Goal: Task Accomplishment & Management: Manage account settings

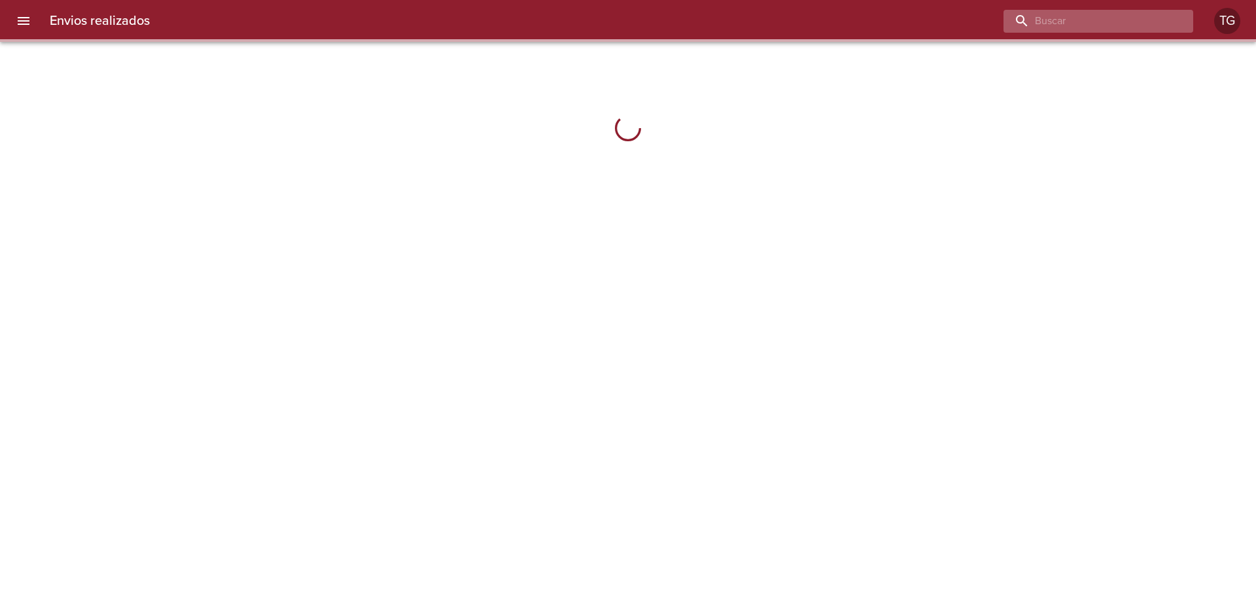
click at [1111, 22] on input "buscar" at bounding box center [1086, 21] width 167 height 23
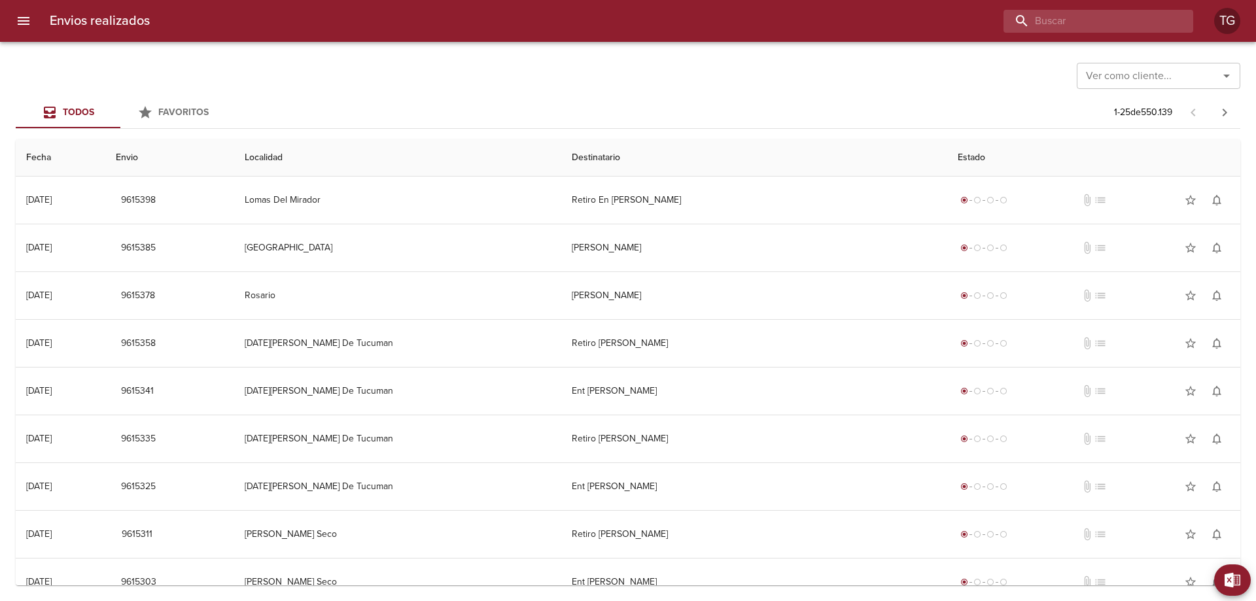
paste input "9588241"
type input "9588241"
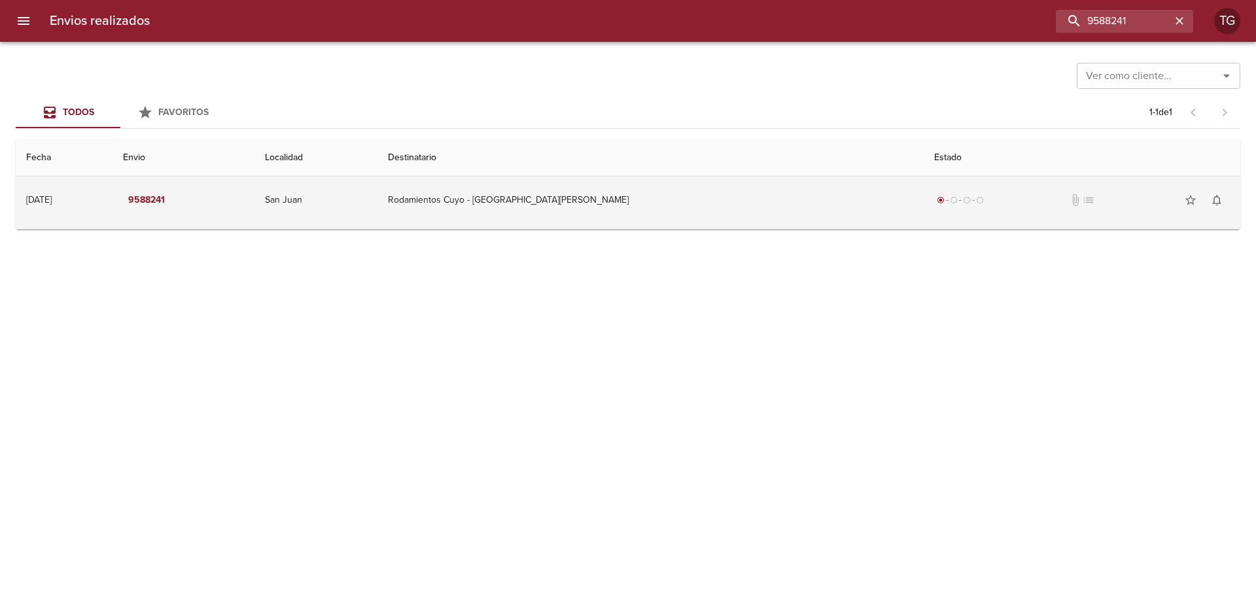
click at [804, 211] on td "Rodamientos Cuyo - San Juan" at bounding box center [650, 200] width 546 height 47
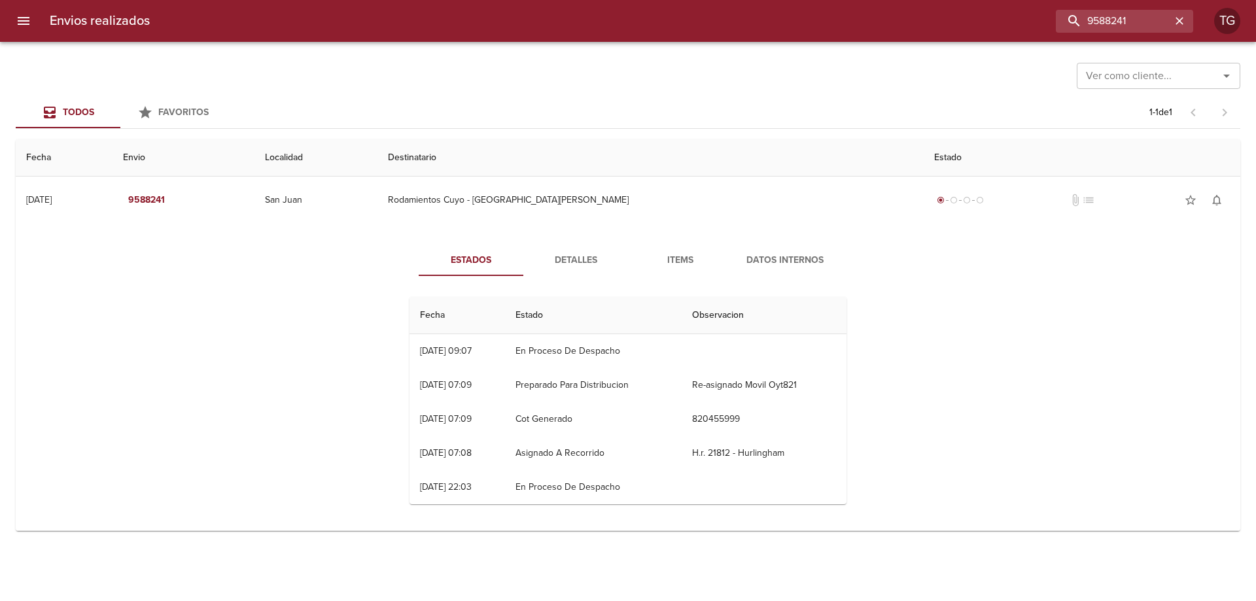
click at [702, 249] on button "Items" at bounding box center [680, 260] width 105 height 31
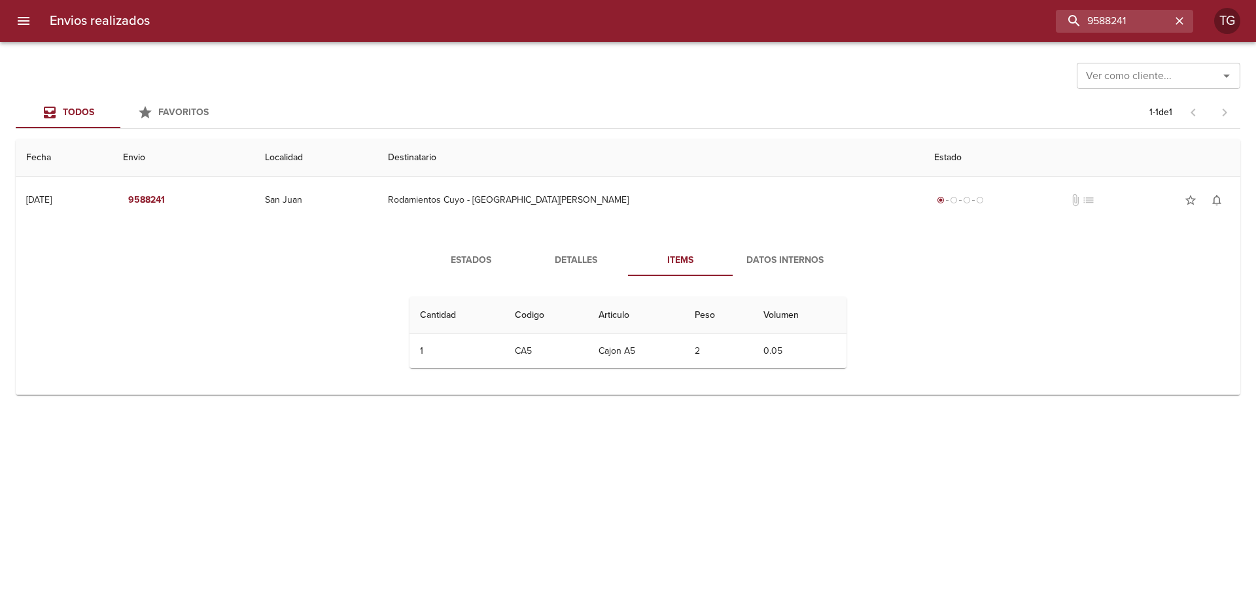
drag, startPoint x: 809, startPoint y: 273, endPoint x: 780, endPoint y: 269, distance: 29.6
click at [803, 269] on button "Datos Internos" at bounding box center [785, 260] width 105 height 31
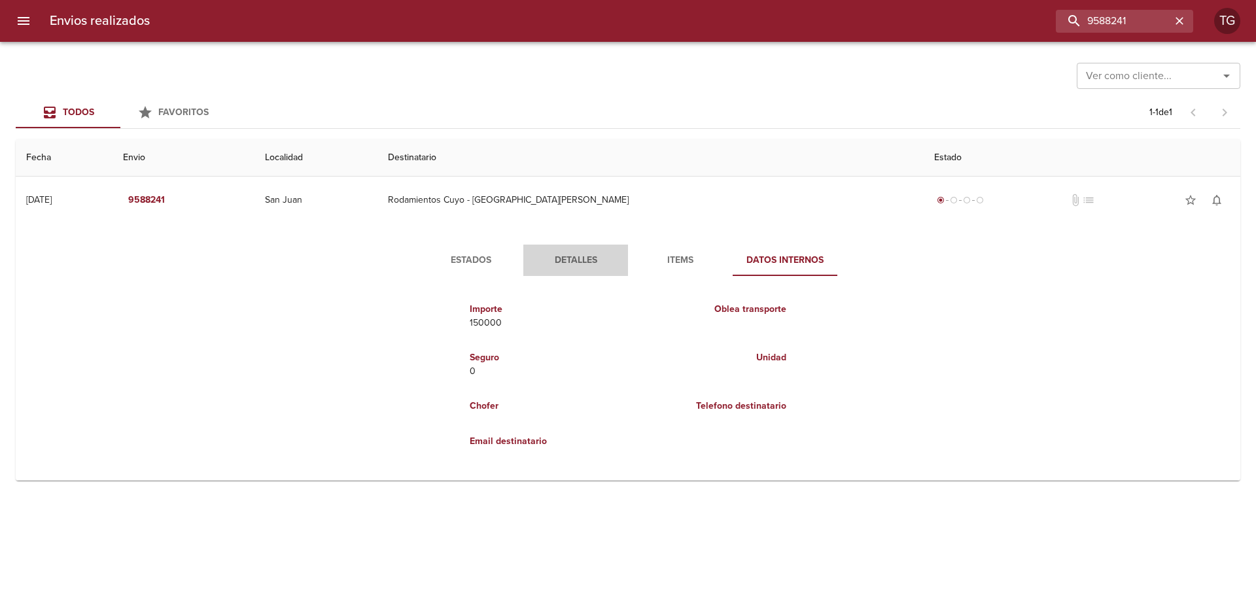
click at [526, 252] on button "Detalles" at bounding box center [575, 260] width 105 height 31
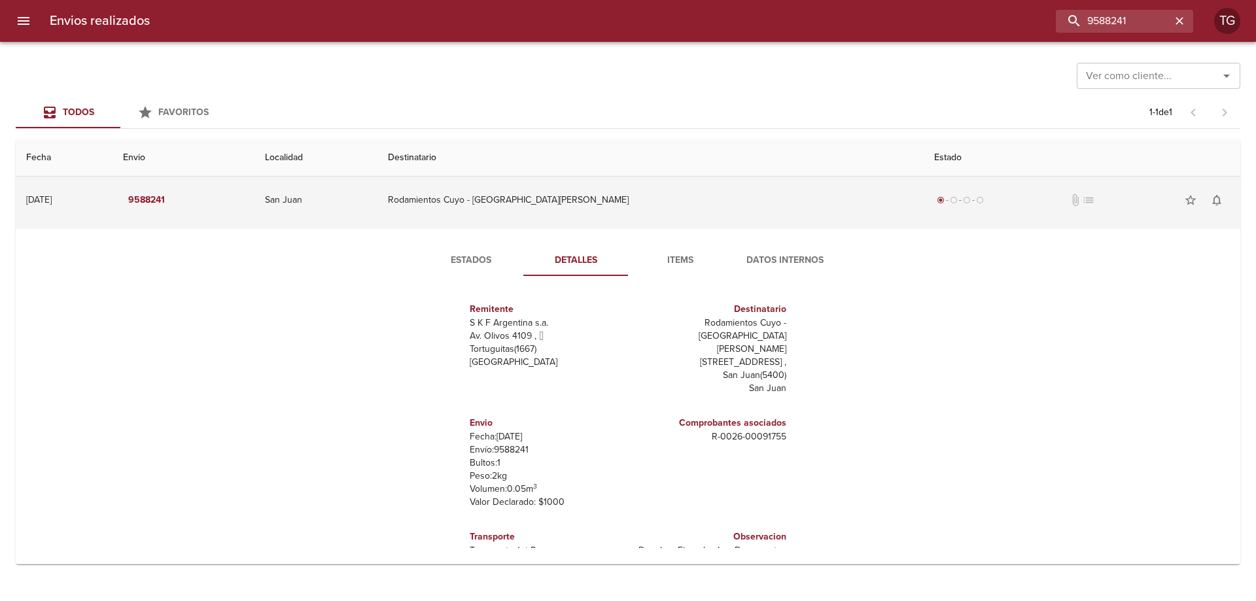
click at [534, 192] on td "Rodamientos Cuyo - San Juan" at bounding box center [650, 200] width 546 height 47
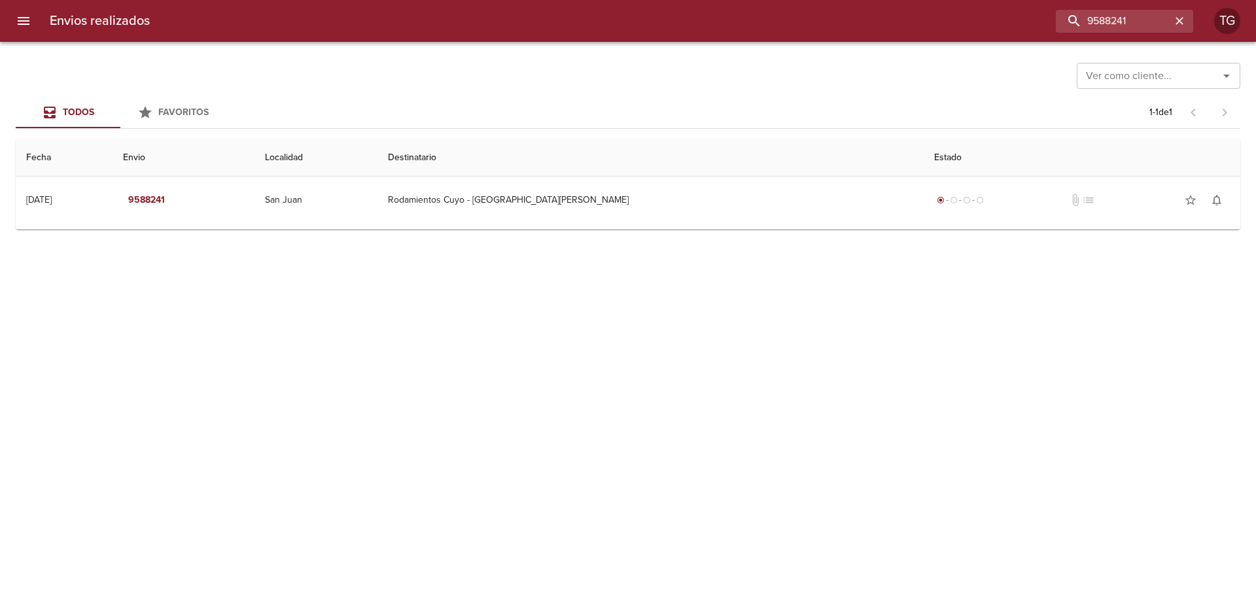
drag, startPoint x: 580, startPoint y: 218, endPoint x: 576, endPoint y: 227, distance: 9.4
click at [581, 213] on td "Rodamientos Cuyo - San Juan" at bounding box center [650, 200] width 546 height 47
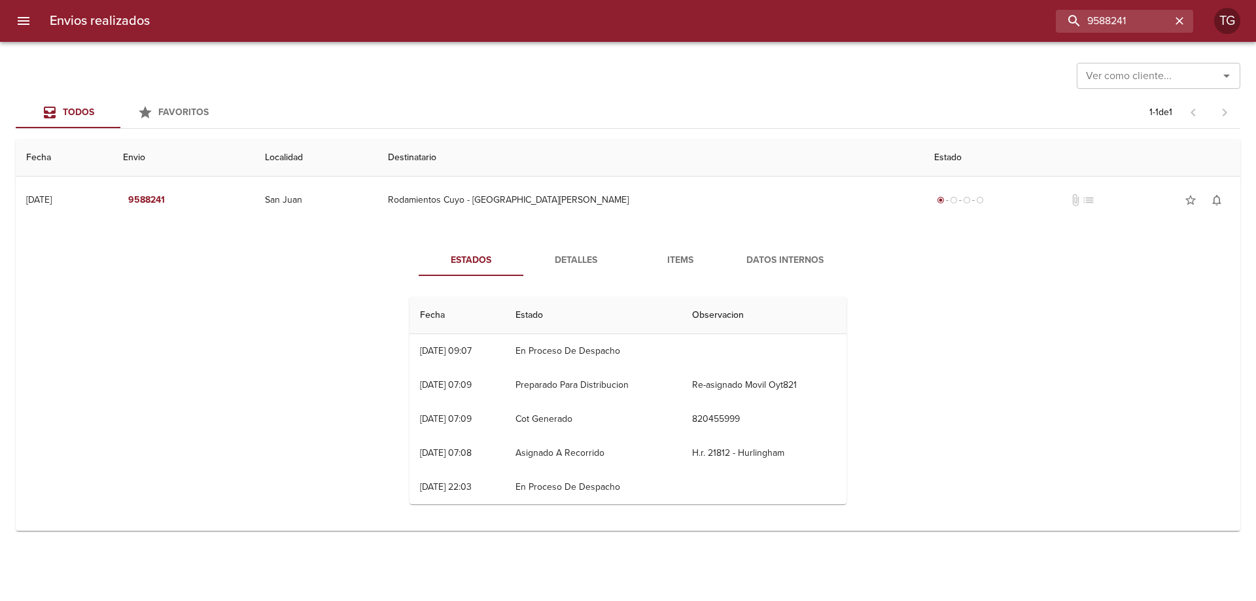
click at [186, 343] on div "Estados Detalles Items Datos Internos Fecha Estado Observacion 15/09 15/09/2025…" at bounding box center [627, 380] width 1203 height 302
click at [14, 35] on div "Envios realizados 9588241 TG" at bounding box center [628, 21] width 1256 height 42
click at [29, 20] on icon "menu" at bounding box center [24, 21] width 12 height 8
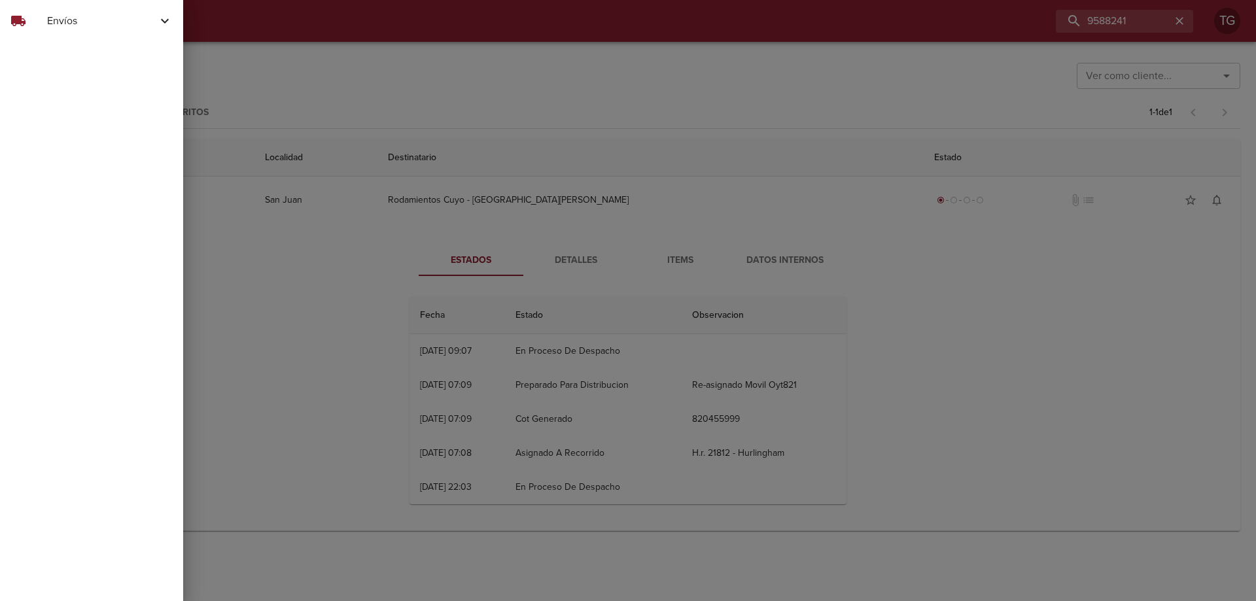
click at [97, 29] on div "local_shipping Envíos" at bounding box center [91, 20] width 183 height 31
click at [86, 78] on span "Actualizar Estados" at bounding box center [107, 77] width 131 height 13
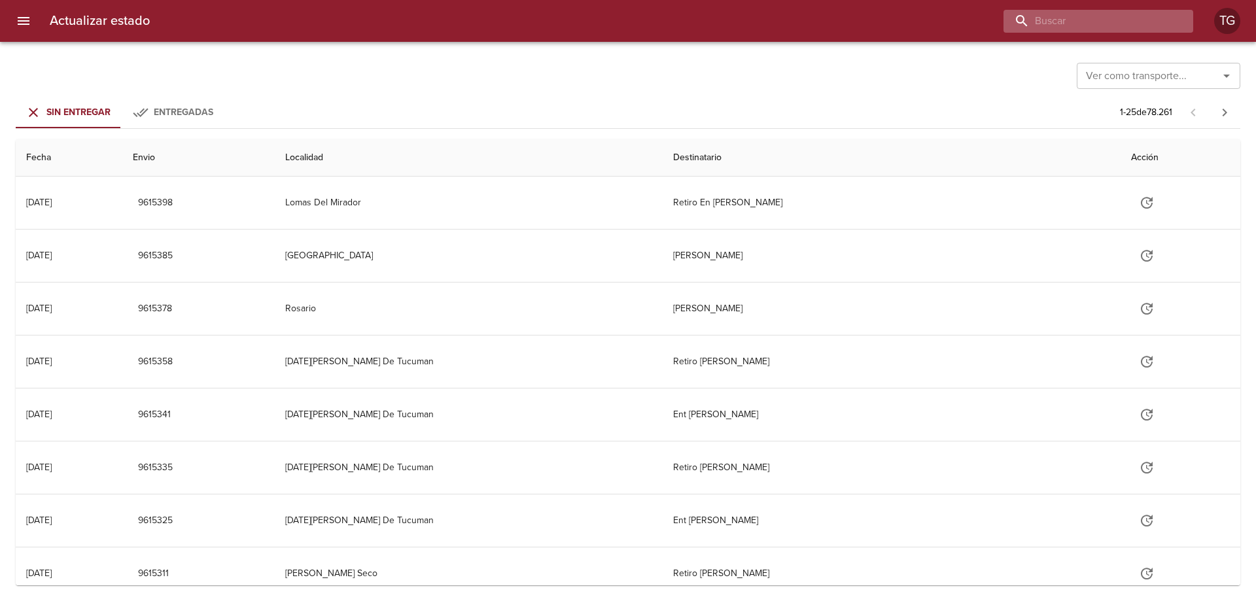
click at [1127, 29] on input "buscar" at bounding box center [1086, 21] width 167 height 23
paste input "9588241"
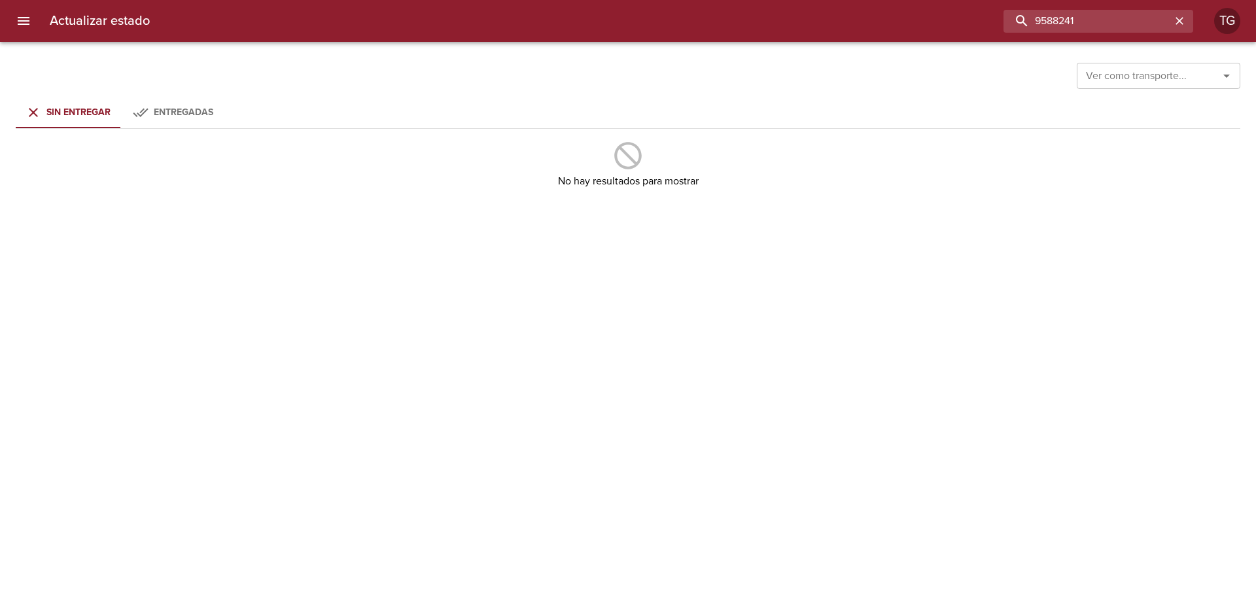
type input "9588241"
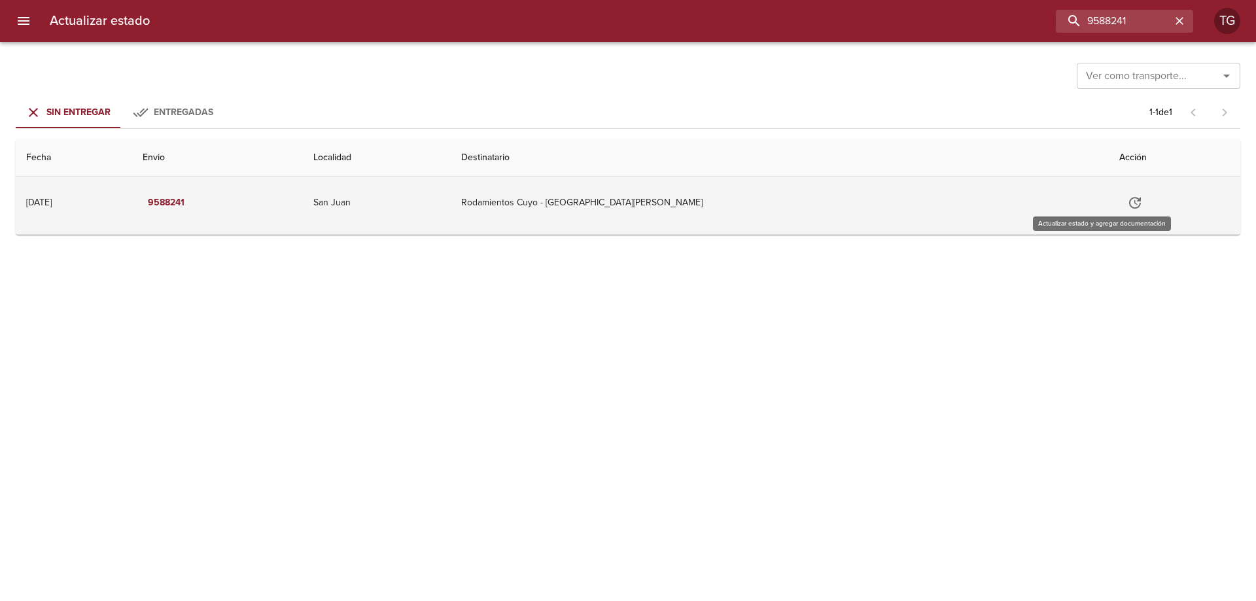
click at [1119, 199] on button "Tabla de envíos del cliente" at bounding box center [1134, 202] width 31 height 31
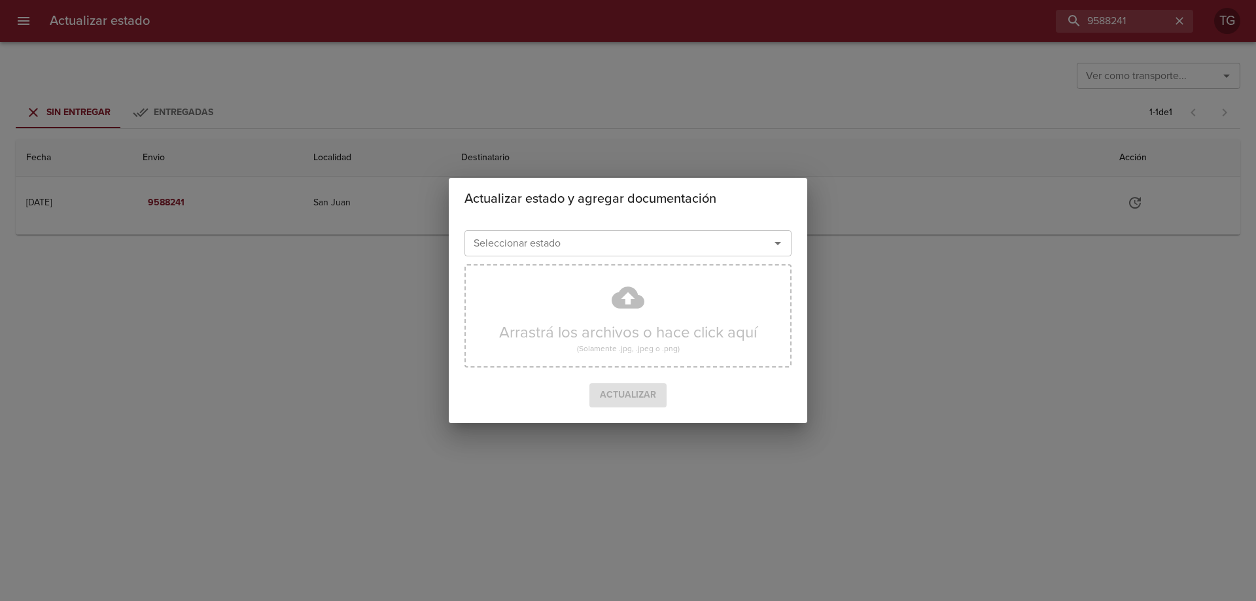
drag, startPoint x: 678, startPoint y: 245, endPoint x: 675, endPoint y: 255, distance: 10.8
click at [677, 244] on input "Seleccionar estado" at bounding box center [608, 243] width 281 height 18
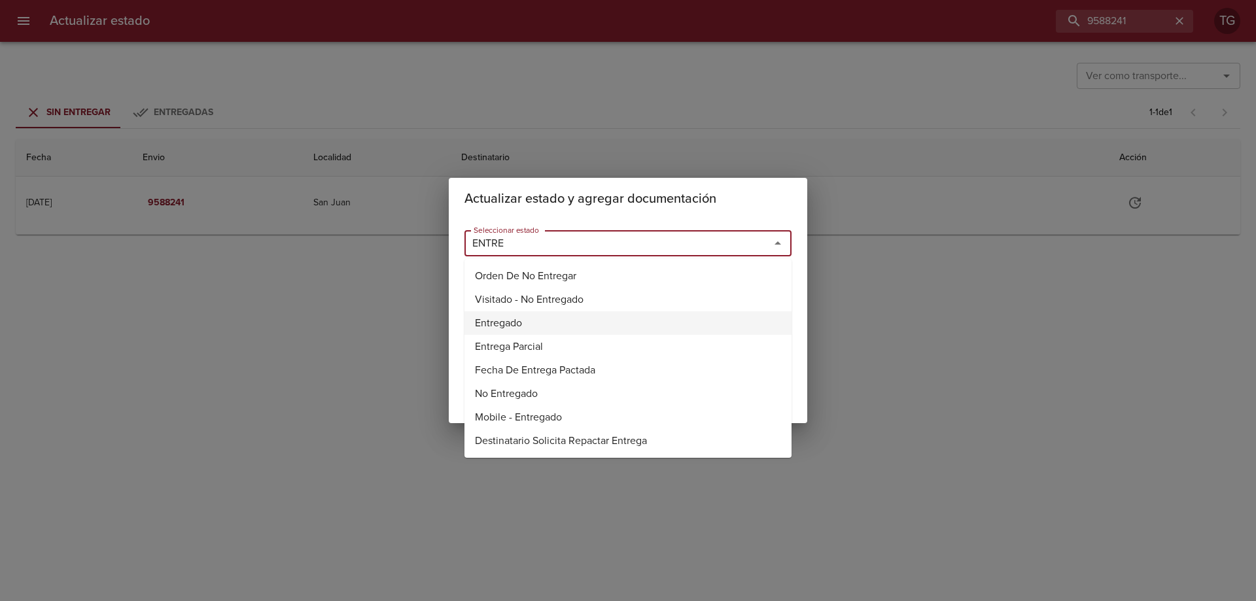
click at [562, 317] on li "Entregado" at bounding box center [627, 323] width 327 height 24
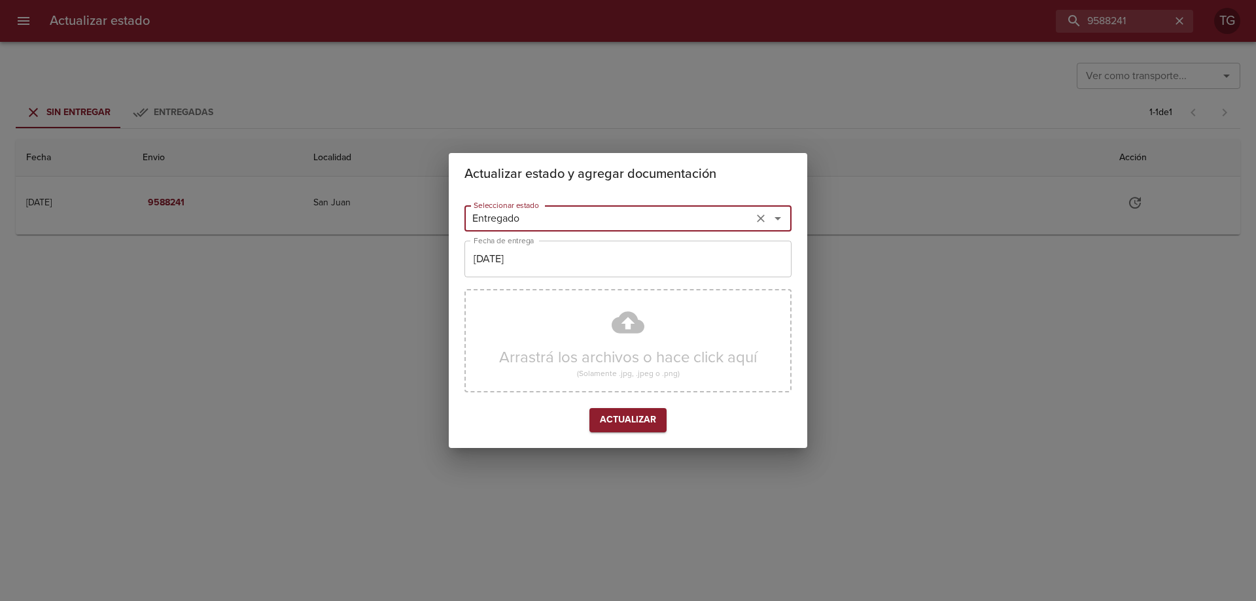
type input "Entregado"
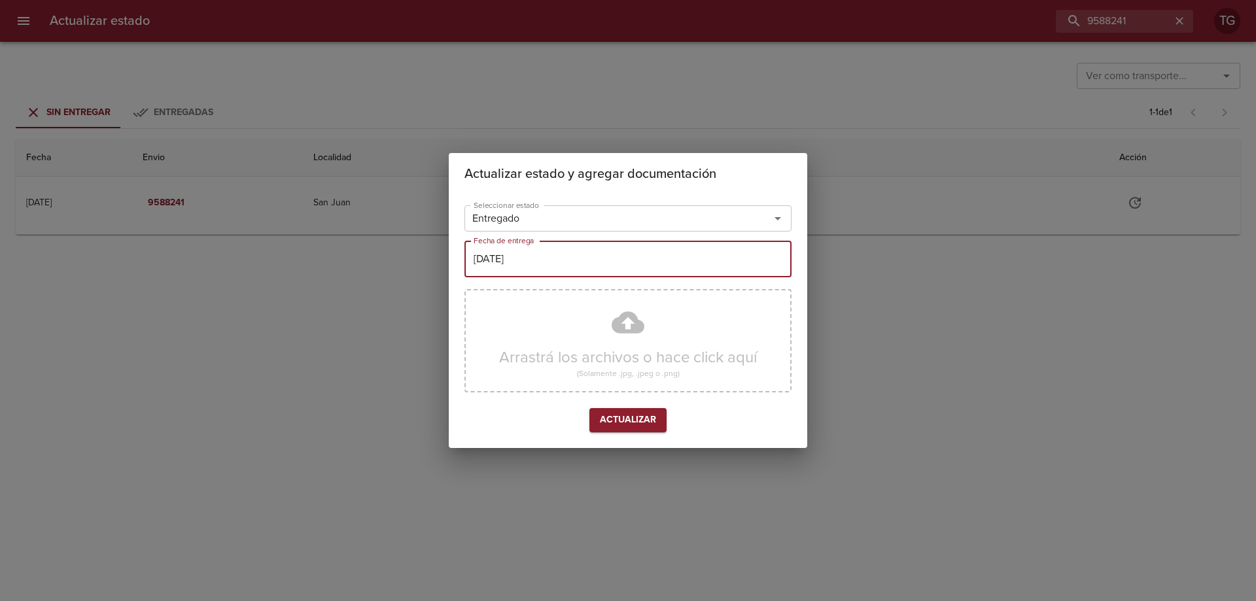
click at [602, 267] on input "[DATE]" at bounding box center [627, 259] width 327 height 37
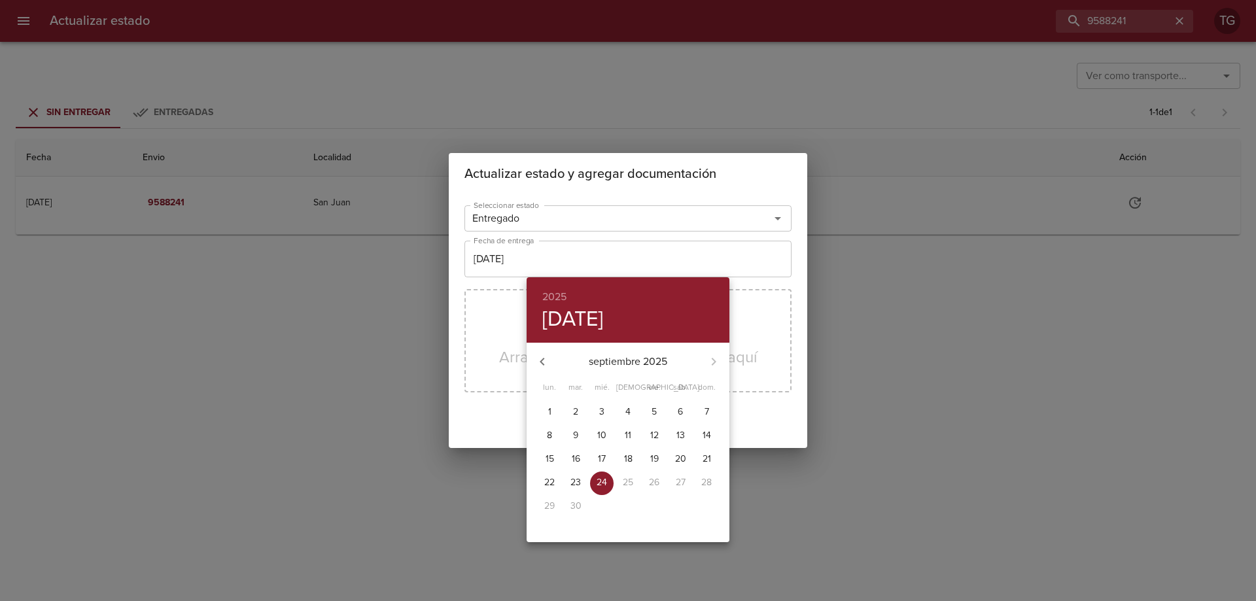
click at [660, 432] on span "12" at bounding box center [654, 435] width 24 height 13
type input "12/09/2025"
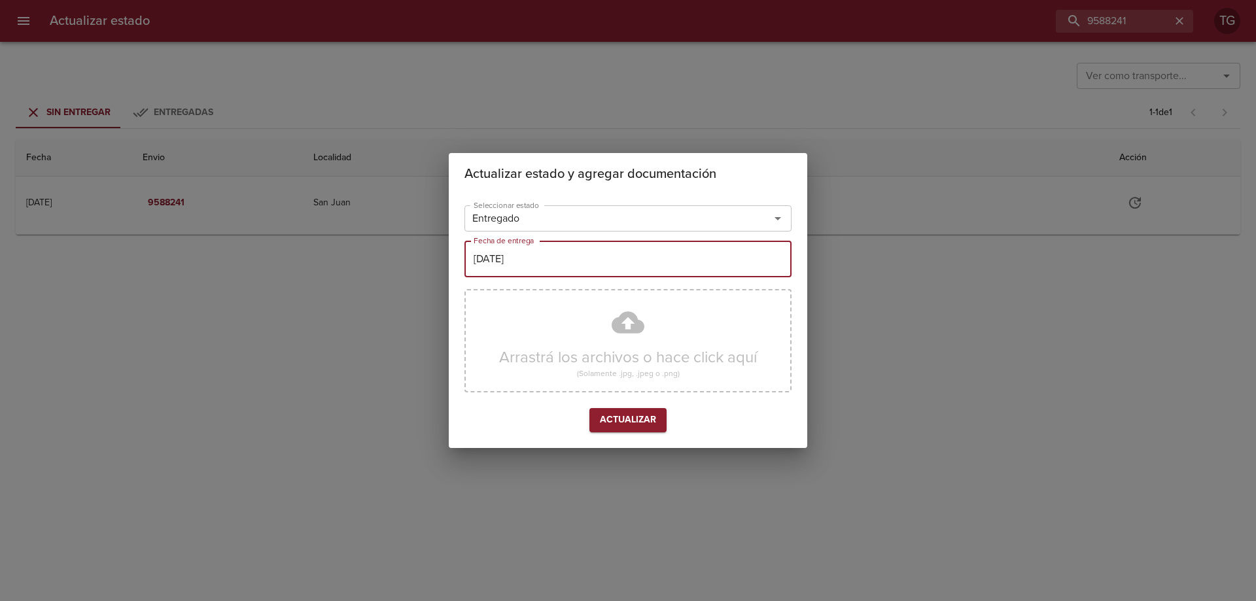
click at [644, 414] on span "Actualizar" at bounding box center [628, 420] width 56 height 16
